Goal: Entertainment & Leisure: Consume media (video, audio)

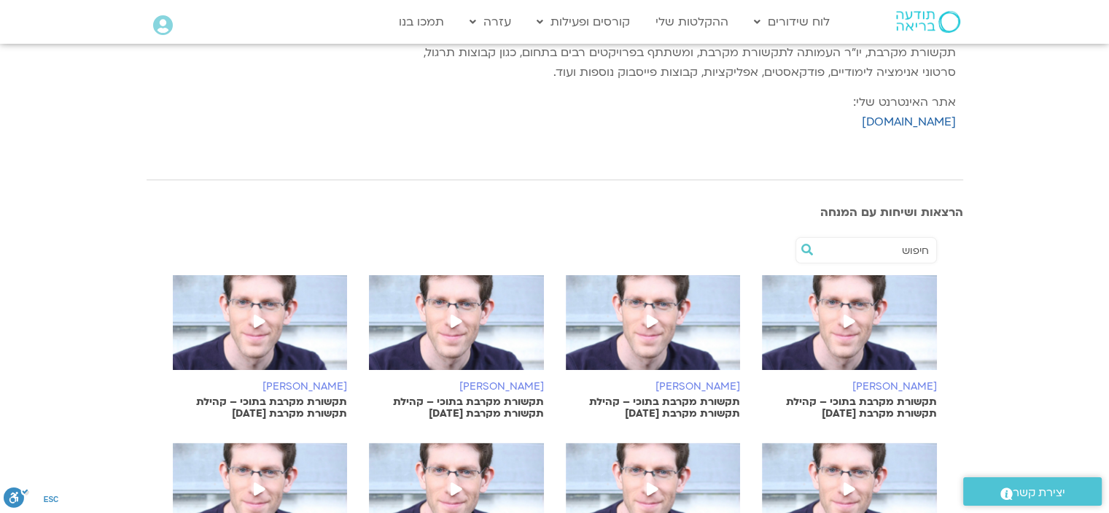
click at [845, 312] on span at bounding box center [849, 322] width 26 height 26
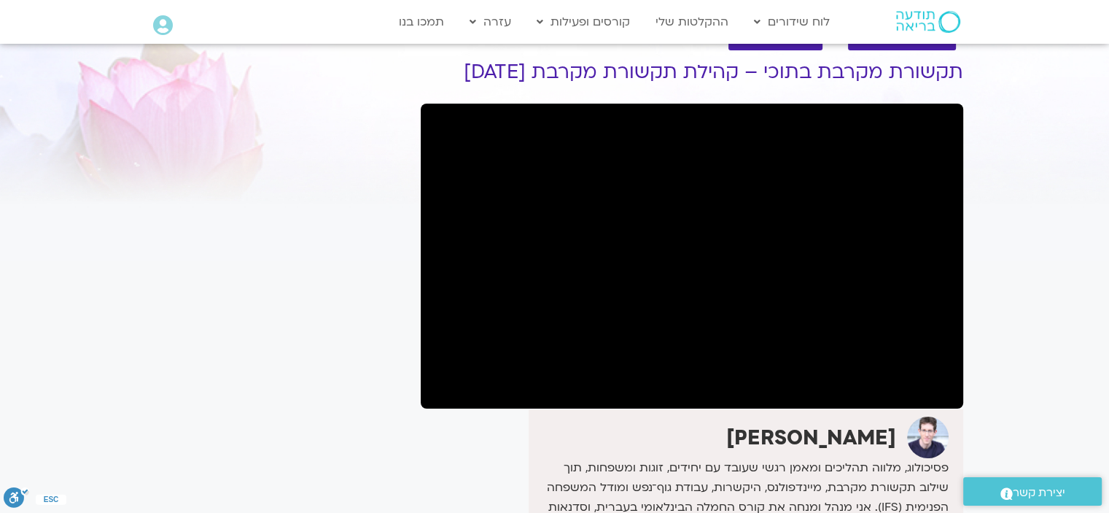
scroll to position [73, 0]
